Goal: Task Accomplishment & Management: Manage account settings

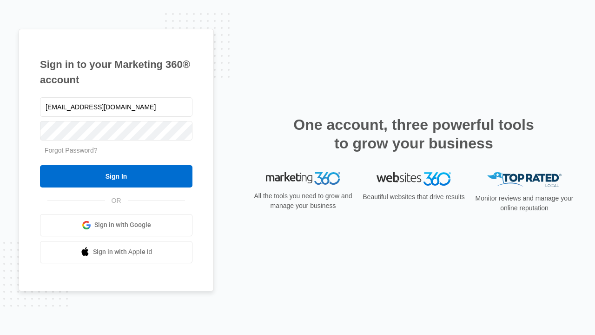
type input "[EMAIL_ADDRESS][DOMAIN_NAME]"
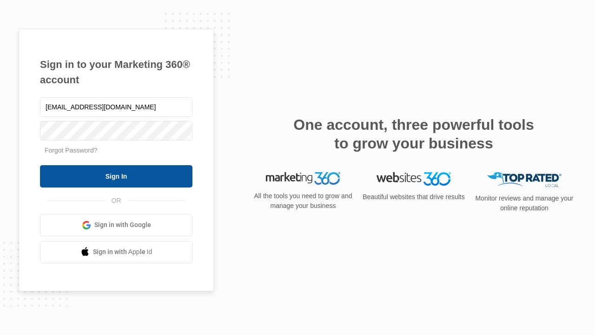
click at [116, 176] on input "Sign In" at bounding box center [116, 176] width 152 height 22
